Goal: Information Seeking & Learning: Learn about a topic

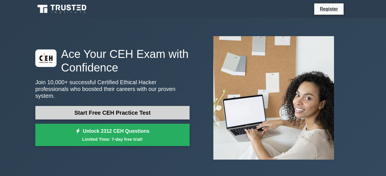
click at [156, 108] on link "Start Free CEH Practice Test" at bounding box center [112, 113] width 154 height 14
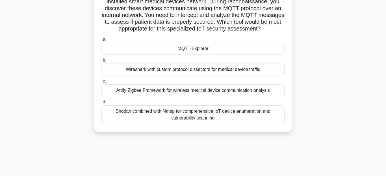
scroll to position [52, 0]
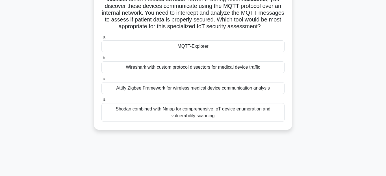
click at [231, 113] on div "Shodan combined with Nmap for comprehensive IoT device enumeration and vulnerab…" at bounding box center [192, 112] width 183 height 19
click at [101, 102] on input "d. Shodan combined with Nmap for comprehensive IoT device enumeration and vulne…" at bounding box center [101, 100] width 0 height 4
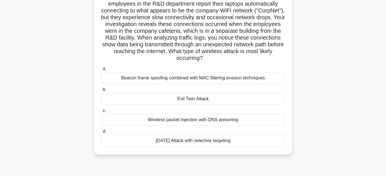
scroll to position [58, 0]
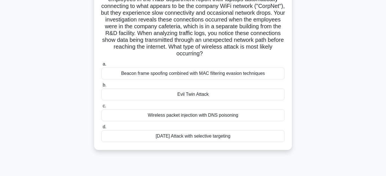
click at [208, 98] on div "Evil Twin Attack" at bounding box center [192, 94] width 183 height 12
click at [101, 87] on input "b. Evil Twin Attack" at bounding box center [101, 85] width 0 height 4
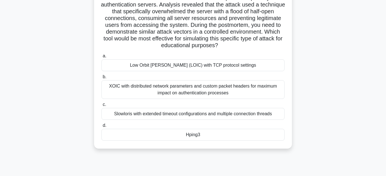
scroll to position [55, 0]
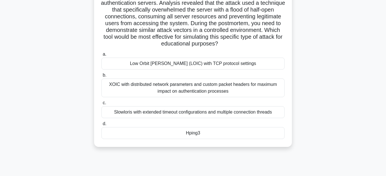
click at [273, 132] on div "Hping3" at bounding box center [192, 133] width 183 height 12
click at [101, 126] on input "d. Hping3" at bounding box center [101, 124] width 0 height 4
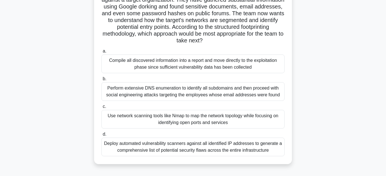
scroll to position [53, 0]
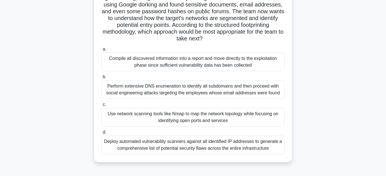
click at [241, 82] on div "Perform extensive DNS enumeration to identify all subdomains and then proceed w…" at bounding box center [192, 89] width 183 height 19
click at [101, 79] on input "b. Perform extensive DNS enumeration to identify all subdomains and then procee…" at bounding box center [101, 77] width 0 height 4
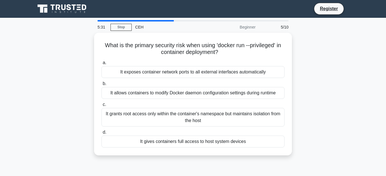
scroll to position [0, 0]
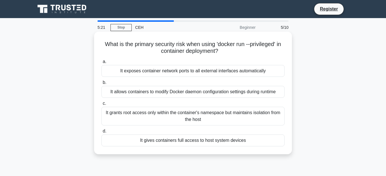
click at [187, 96] on div "It allows containers to modify Docker daemon configuration settings during runt…" at bounding box center [192, 92] width 183 height 12
click at [101, 84] on input "b. It allows containers to modify Docker daemon configuration settings during r…" at bounding box center [101, 83] width 0 height 4
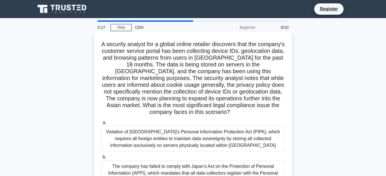
click at [198, 135] on div "Violation of South Korea's Personal Information Protection Act (PIPA), which re…" at bounding box center [192, 138] width 183 height 25
click at [101, 124] on input "a. Violation of South Korea's Personal Information Protection Act (PIPA), which…" at bounding box center [101, 123] width 0 height 4
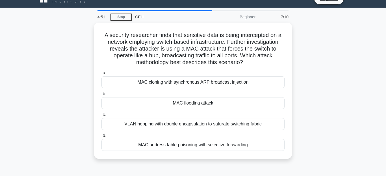
scroll to position [12, 0]
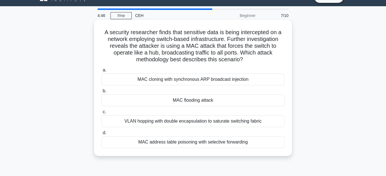
click at [222, 97] on div "MAC flooding attack" at bounding box center [192, 100] width 183 height 12
click at [101, 93] on input "b. MAC flooding attack" at bounding box center [101, 91] width 0 height 4
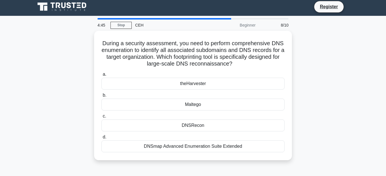
scroll to position [0, 0]
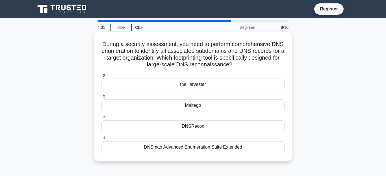
click at [203, 127] on div "DNSRecon" at bounding box center [192, 126] width 183 height 12
click at [101, 119] on input "c. DNSRecon" at bounding box center [101, 117] width 0 height 4
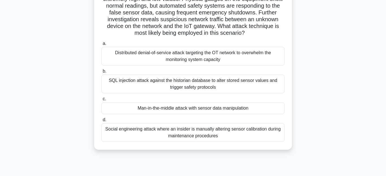
scroll to position [84, 0]
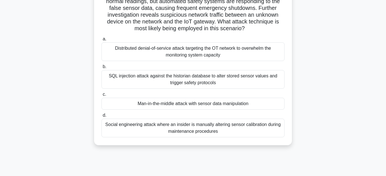
click at [220, 107] on div "Man-in-the-middle attack with sensor data manipulation" at bounding box center [192, 104] width 183 height 12
click at [101, 96] on input "c. Man-in-the-middle attack with sensor data manipulation" at bounding box center [101, 95] width 0 height 4
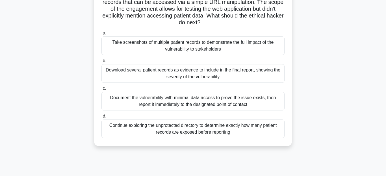
scroll to position [58, 0]
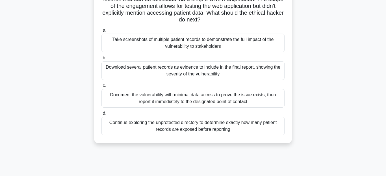
click at [255, 70] on div "Download several patient records as evidence to include in the final report, sh…" at bounding box center [192, 70] width 183 height 19
click at [101, 60] on input "b. Download several patient records as evidence to include in the final report,…" at bounding box center [101, 58] width 0 height 4
radio input "true"
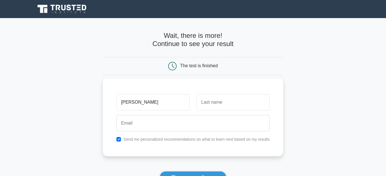
type input "[PERSON_NAME]"
click at [254, 106] on input "text" at bounding box center [232, 102] width 73 height 16
type input "[PERSON_NAME]"
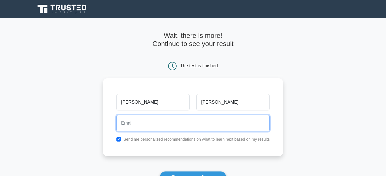
click at [196, 127] on input "email" at bounding box center [192, 123] width 153 height 16
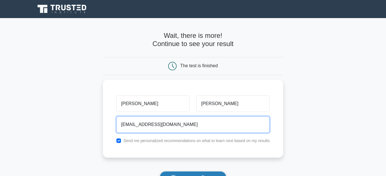
type input "[EMAIL_ADDRESS][DOMAIN_NAME]"
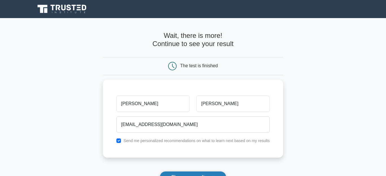
click at [194, 176] on button "Show my results" at bounding box center [192, 177] width 67 height 12
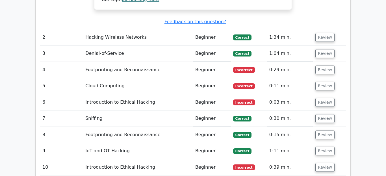
scroll to position [805, 0]
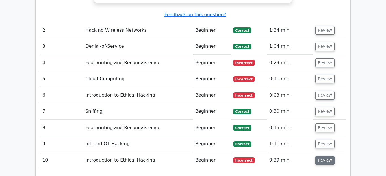
click at [318, 156] on button "Review" at bounding box center [324, 160] width 19 height 9
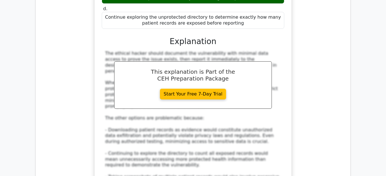
scroll to position [1102, 0]
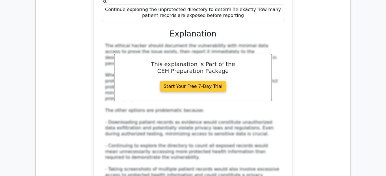
click at [200, 81] on link "Start Your Free 7-Day Trial" at bounding box center [193, 86] width 66 height 11
